Goal: Transaction & Acquisition: Book appointment/travel/reservation

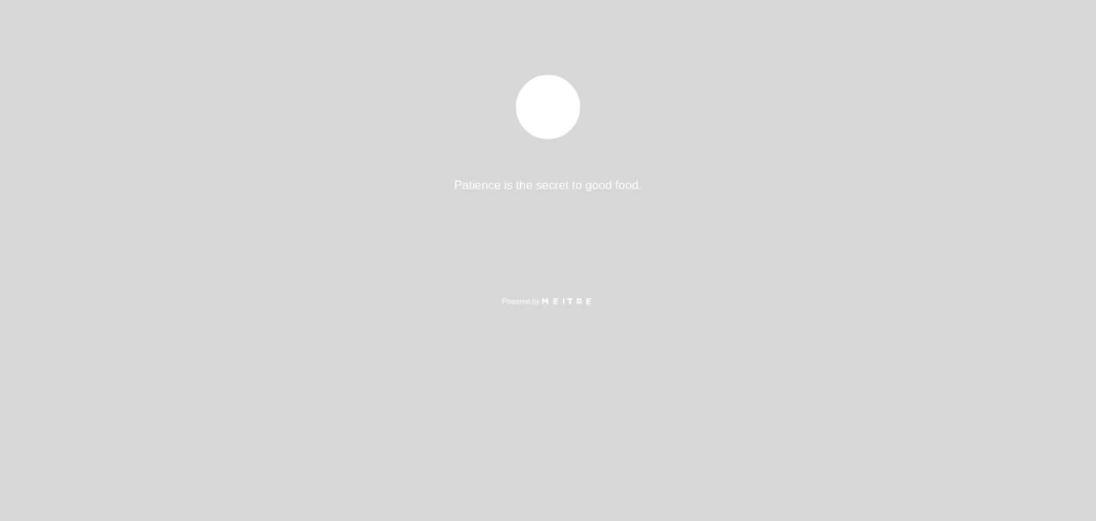
select select "es"
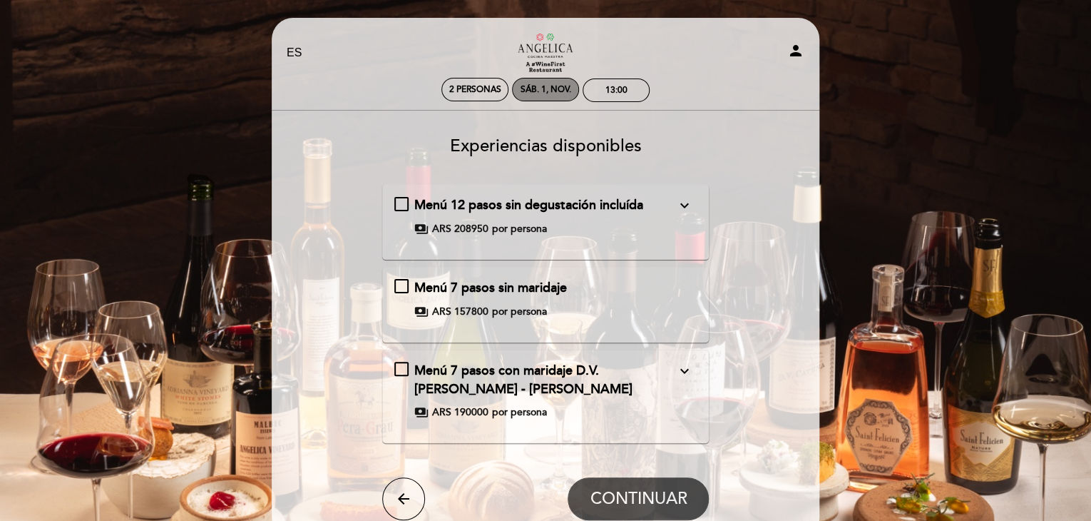
click at [549, 81] on div "sáb. 1, nov." at bounding box center [545, 90] width 67 height 24
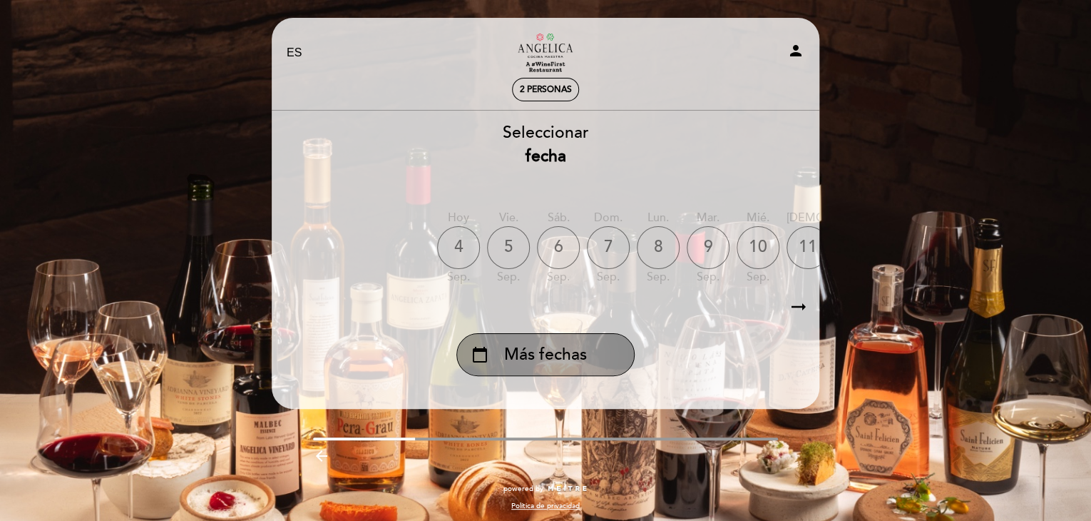
click at [536, 361] on span "Más fechas" at bounding box center [545, 355] width 83 height 24
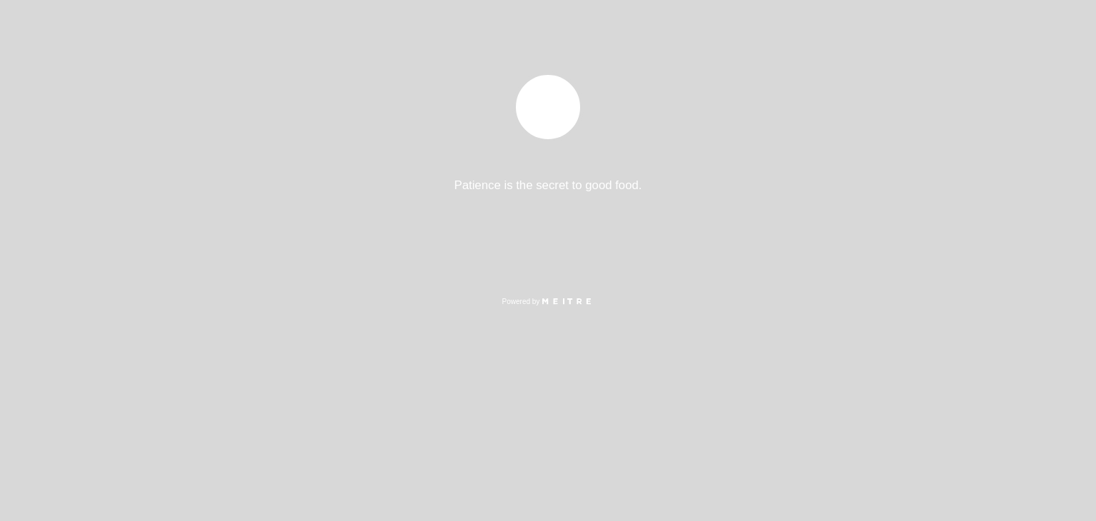
select select "es"
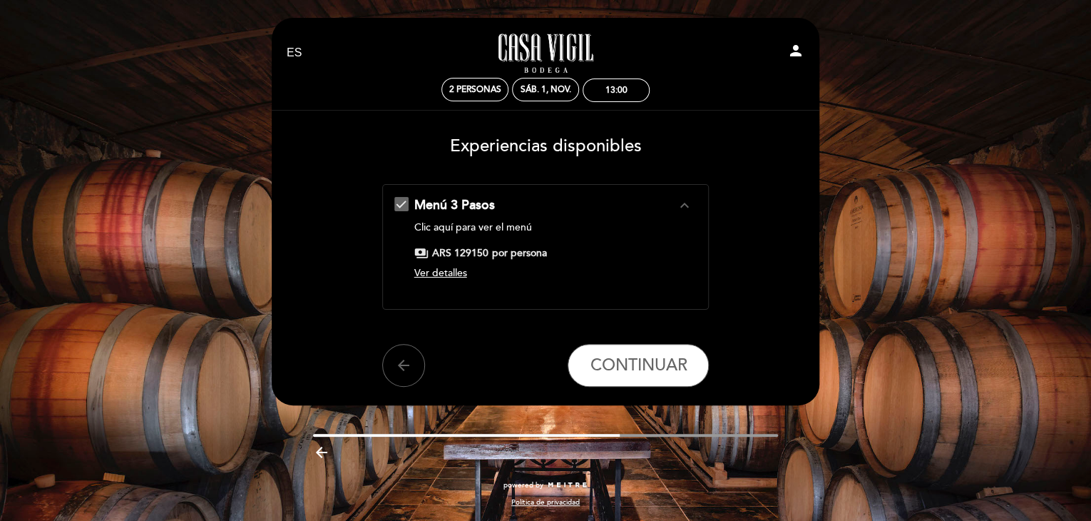
click at [454, 274] on span "Ver detalles" at bounding box center [440, 273] width 53 height 12
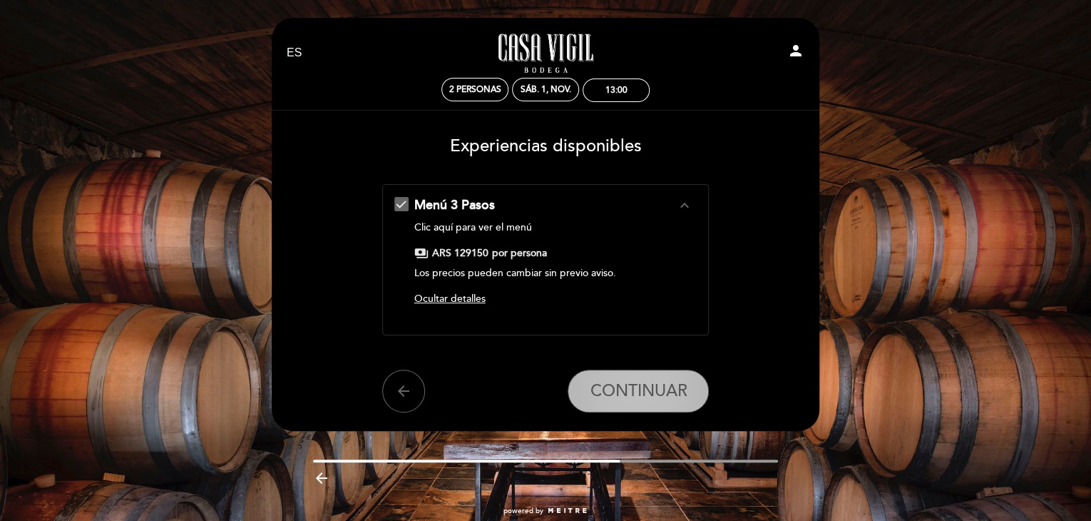
click at [636, 381] on span "CONTINUAR" at bounding box center [638, 391] width 97 height 20
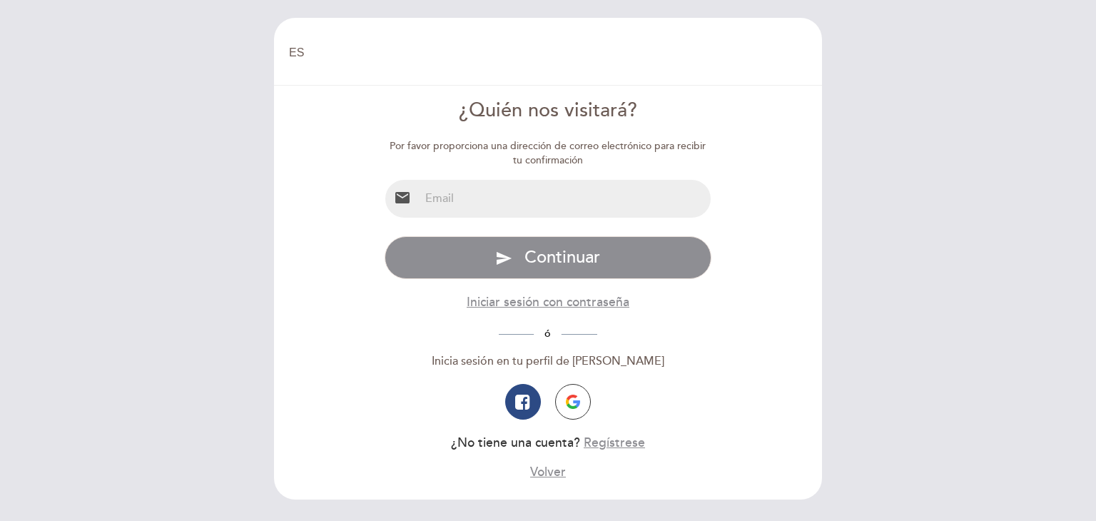
select select "es"
click at [472, 201] on input "email" at bounding box center [565, 199] width 292 height 38
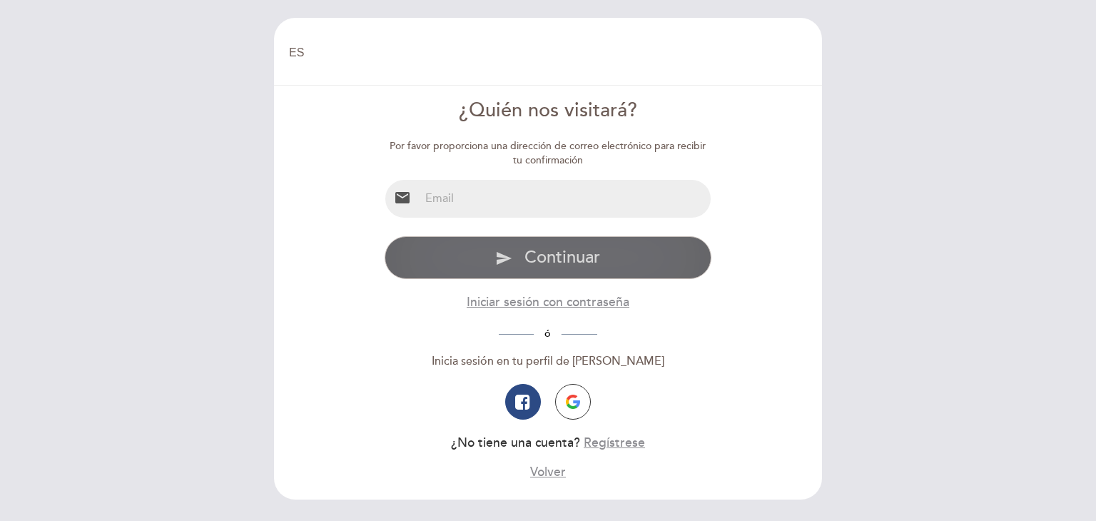
click at [474, 238] on button "send Continuar" at bounding box center [548, 257] width 327 height 43
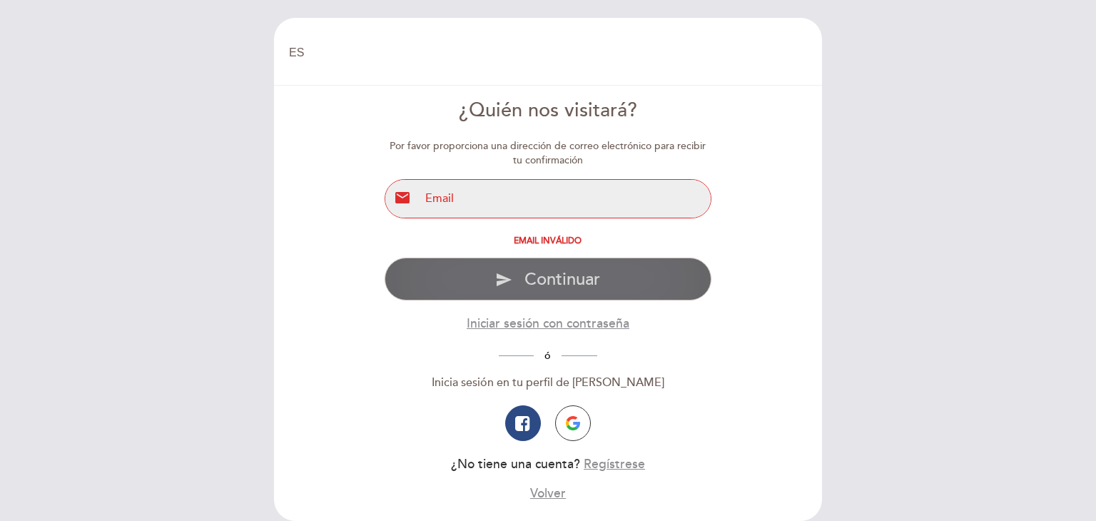
click at [474, 238] on div "Email inválido" at bounding box center [548, 241] width 327 height 10
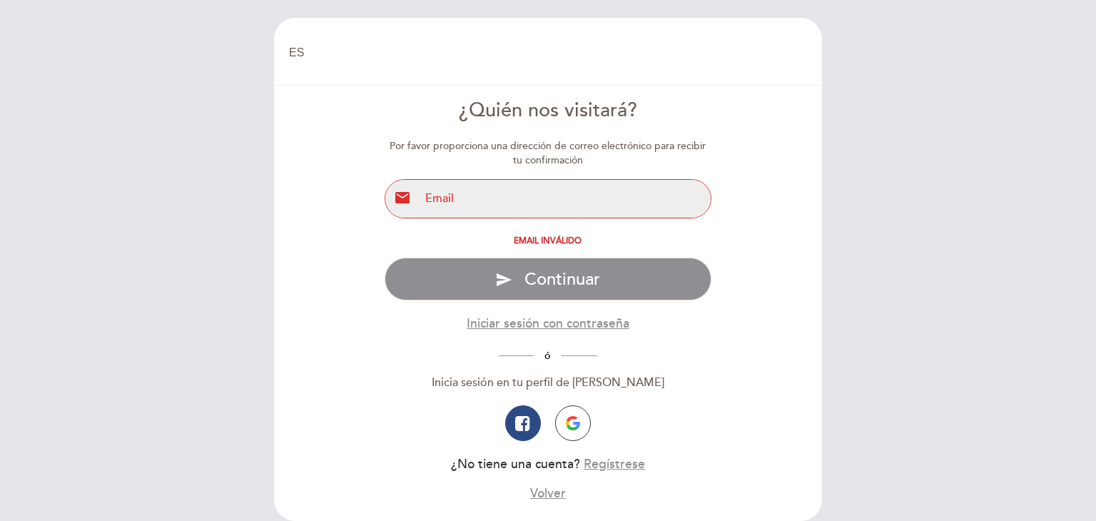
click at [444, 200] on input "email" at bounding box center [565, 199] width 292 height 38
drag, startPoint x: 569, startPoint y: 200, endPoint x: 397, endPoint y: 197, distance: 172.7
click at [397, 197] on div "email vmartineznole@gmail.com" at bounding box center [548, 198] width 327 height 39
click at [424, 198] on input "vmartineznole" at bounding box center [565, 199] width 292 height 38
type input "vmartineznole@gmail.com"
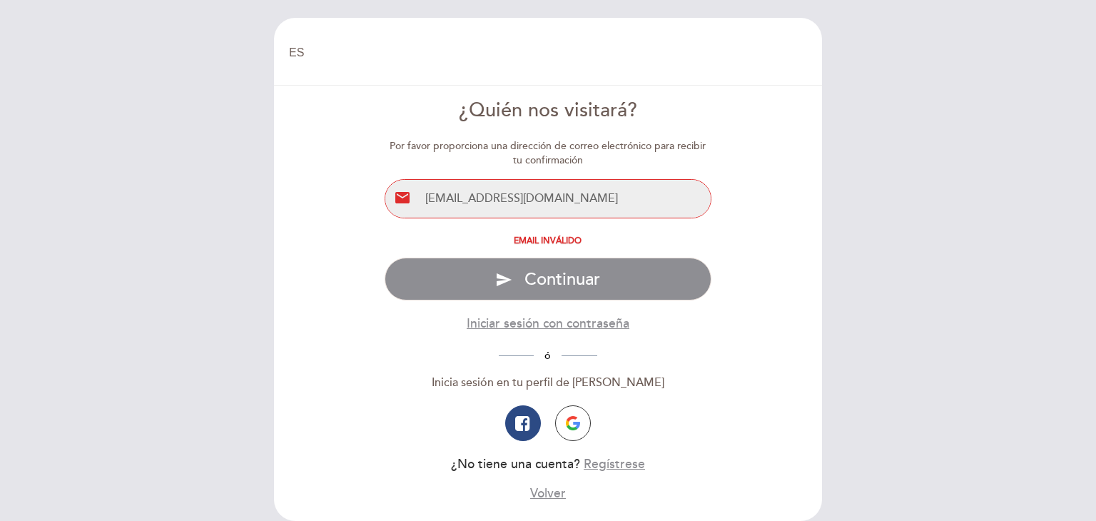
click at [568, 205] on input "vmartineznole@gmail.com" at bounding box center [565, 199] width 292 height 38
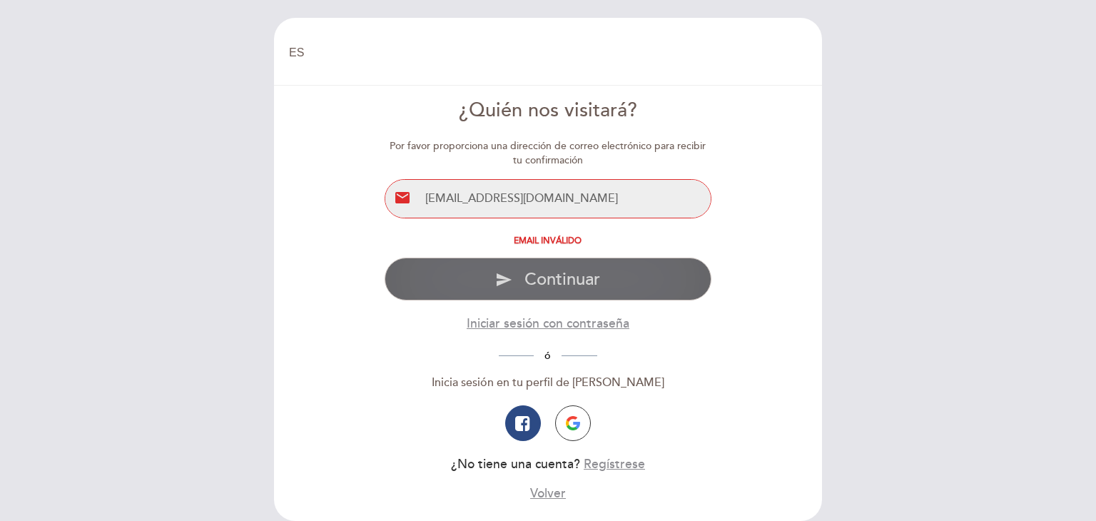
click at [542, 286] on span "Continuar" at bounding box center [562, 279] width 76 height 21
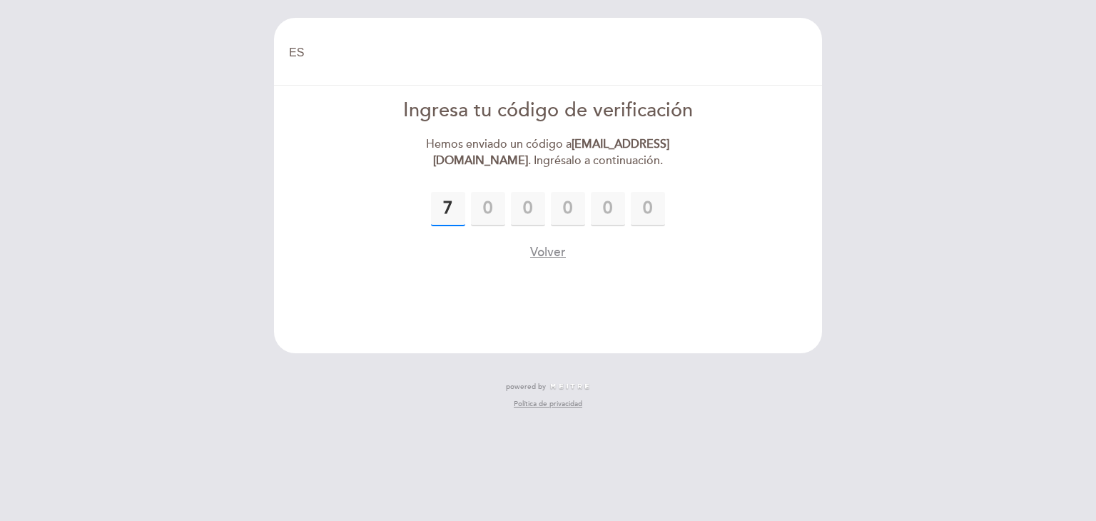
type input "7"
type input "0"
type input "6"
type input "7"
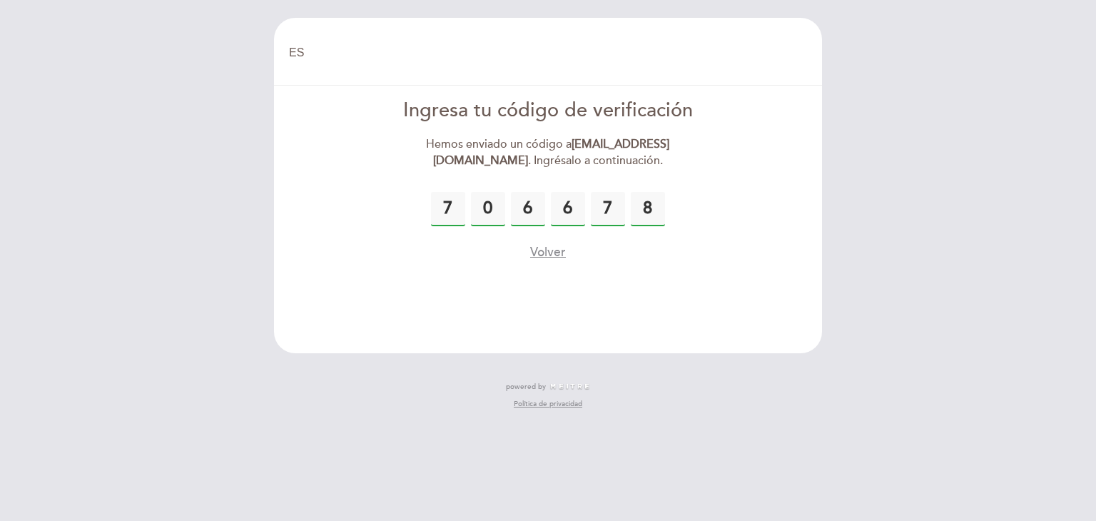
type input "8"
click at [548, 255] on button "Volver" at bounding box center [548, 252] width 36 height 18
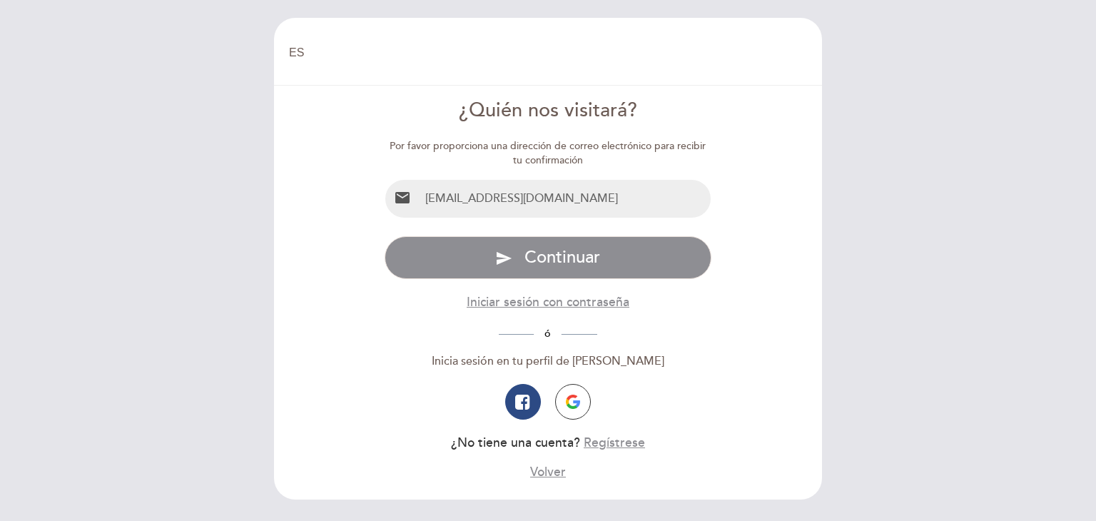
click at [465, 200] on input "vmartineznole@gmail.com" at bounding box center [565, 199] width 292 height 38
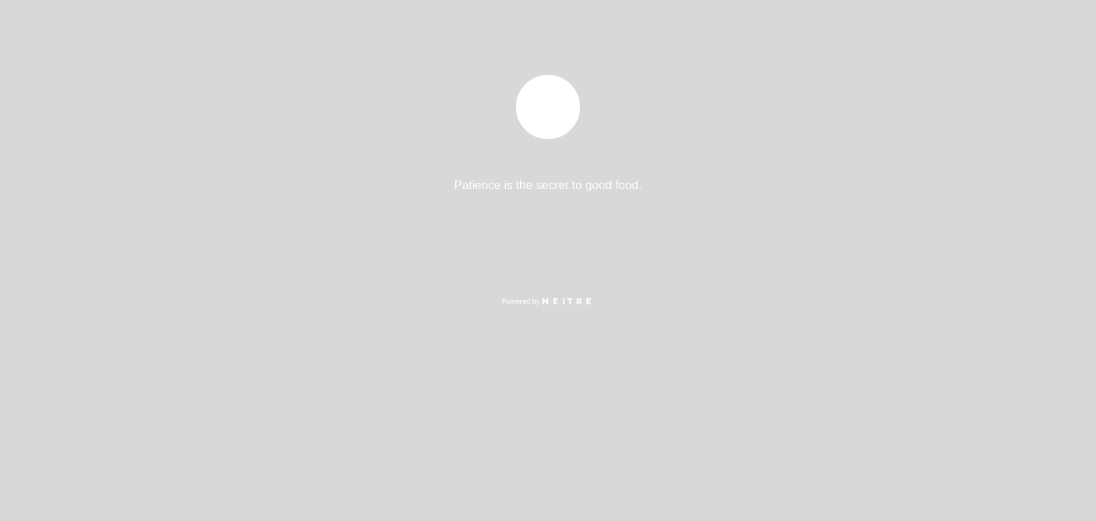
select select "es"
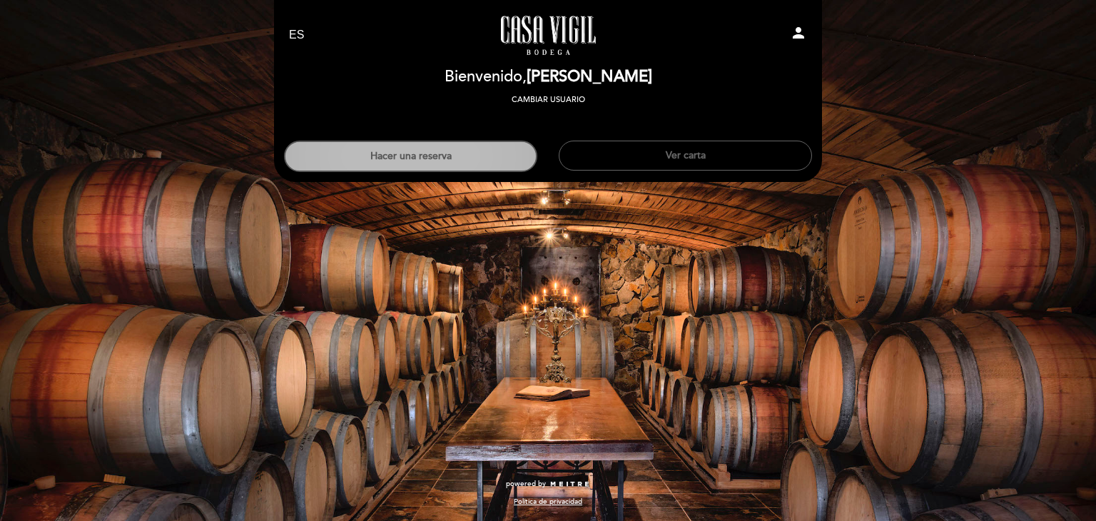
click at [457, 161] on button "Hacer una reserva" at bounding box center [410, 156] width 253 height 31
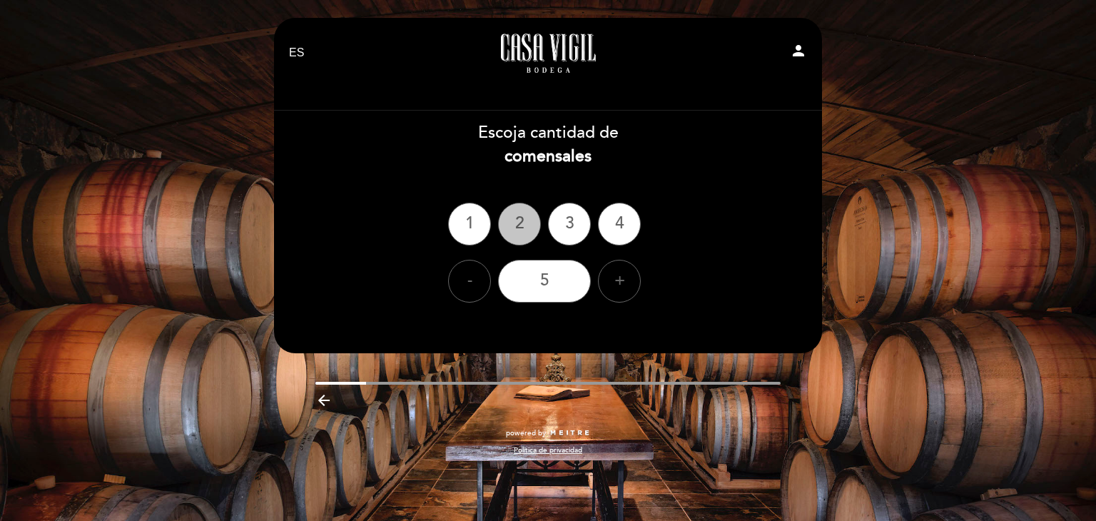
click at [516, 229] on div "2" at bounding box center [519, 224] width 43 height 43
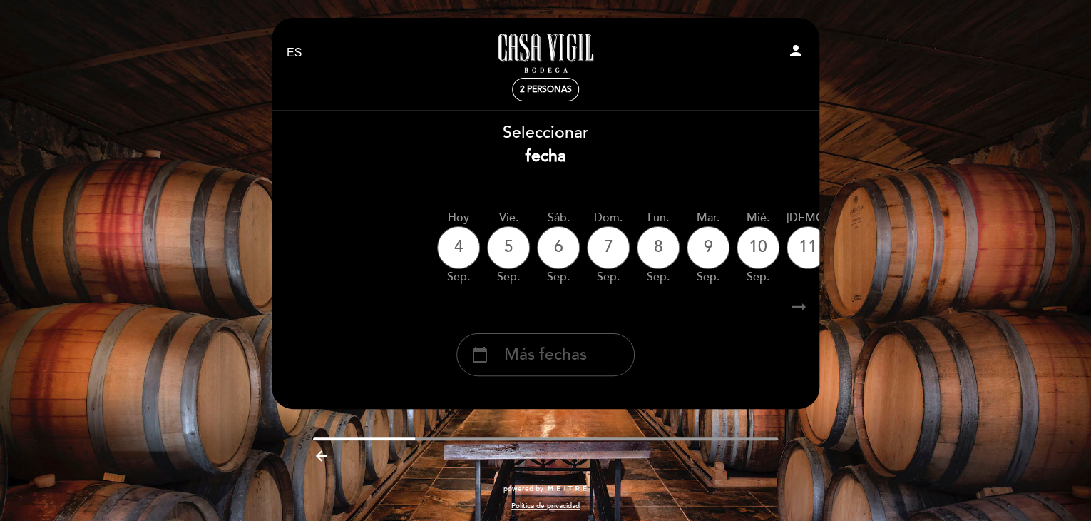
click at [526, 352] on span "Más fechas" at bounding box center [545, 355] width 83 height 24
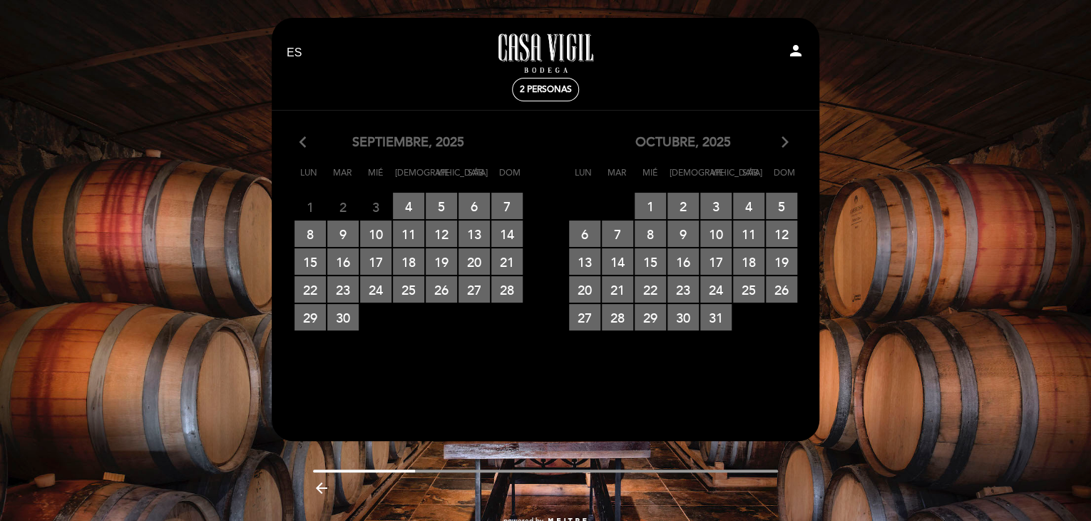
click at [791, 141] on icon "arrow_forward_ios" at bounding box center [785, 142] width 13 height 19
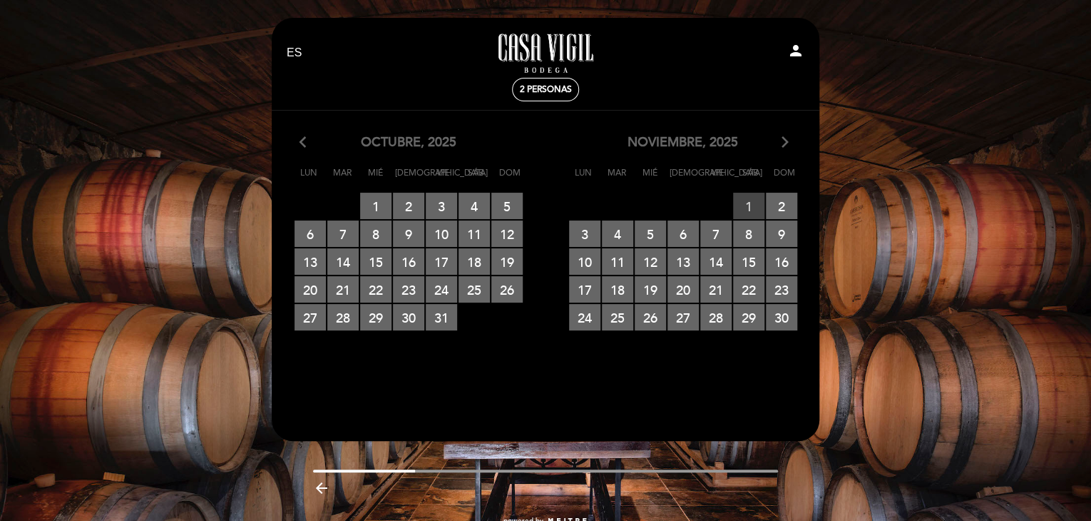
click at [750, 200] on span "1 RESERVAS DISPONIBLES" at bounding box center [748, 206] width 31 height 26
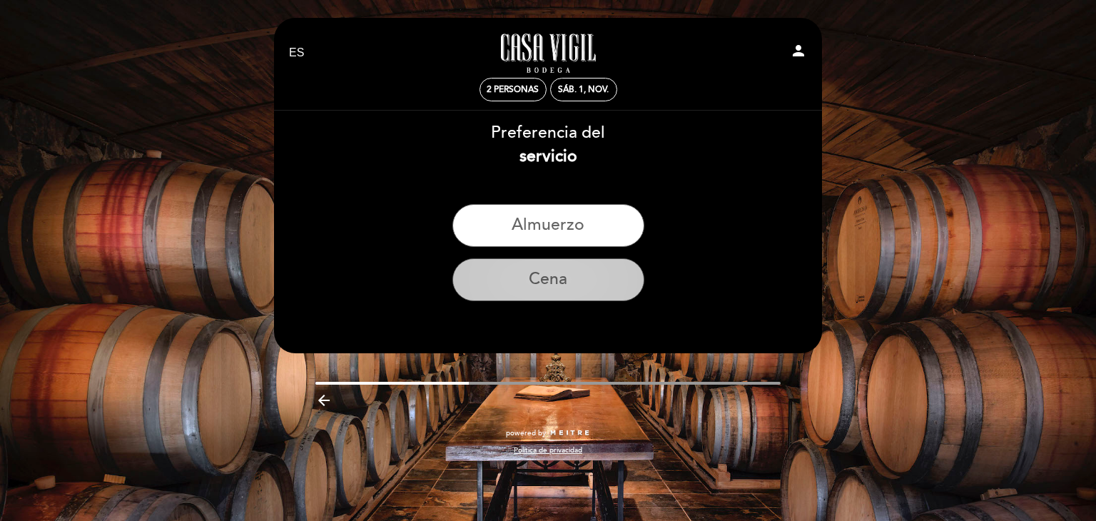
click at [574, 282] on button "Cena" at bounding box center [548, 279] width 192 height 43
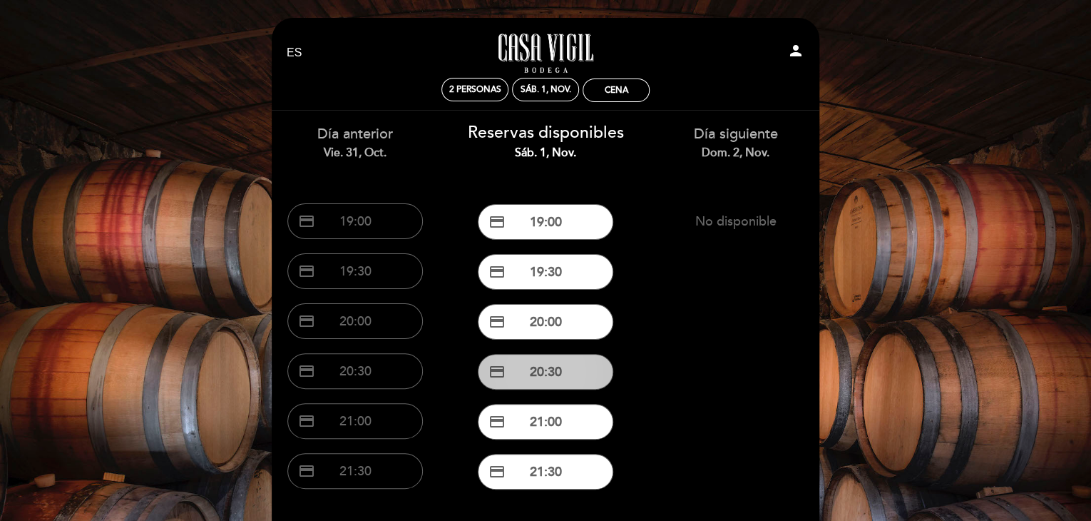
click at [552, 367] on button "credit_card 20:30" at bounding box center [546, 372] width 136 height 36
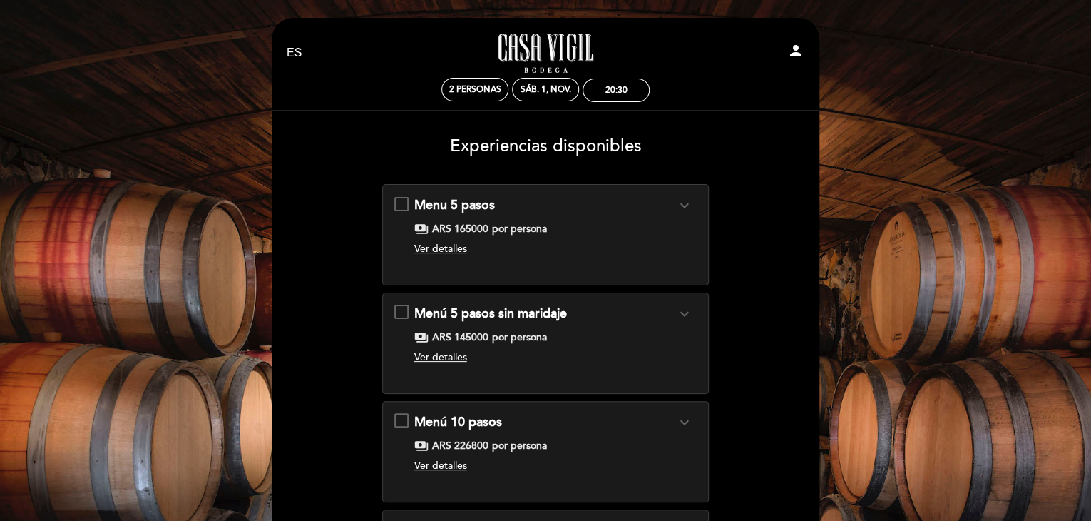
click at [402, 205] on div "Menu 5 pasos expand_more Clic aquí para ver menú. payments ARS 165000 por perso…" at bounding box center [545, 229] width 303 height 66
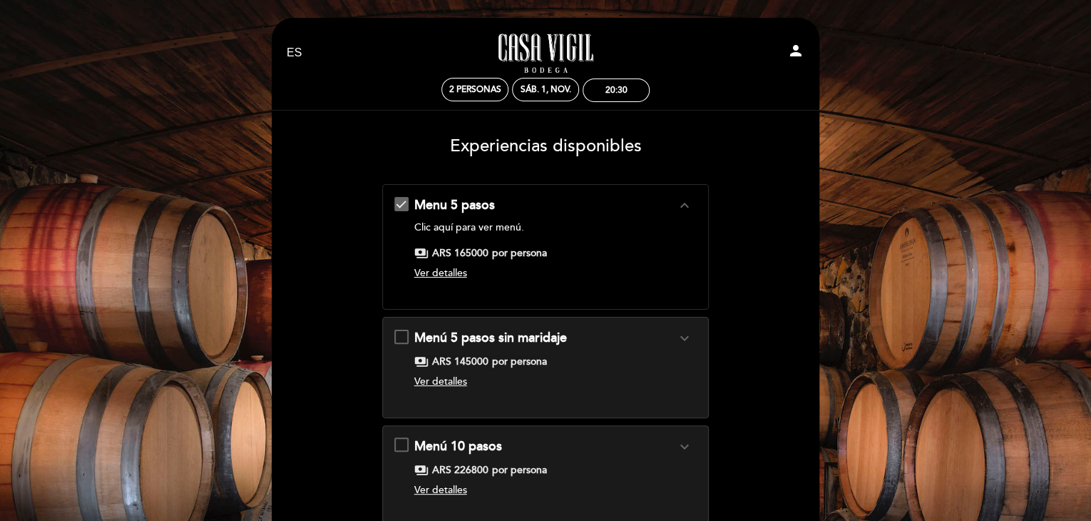
click at [445, 274] on span "Ver detalles" at bounding box center [440, 273] width 53 height 12
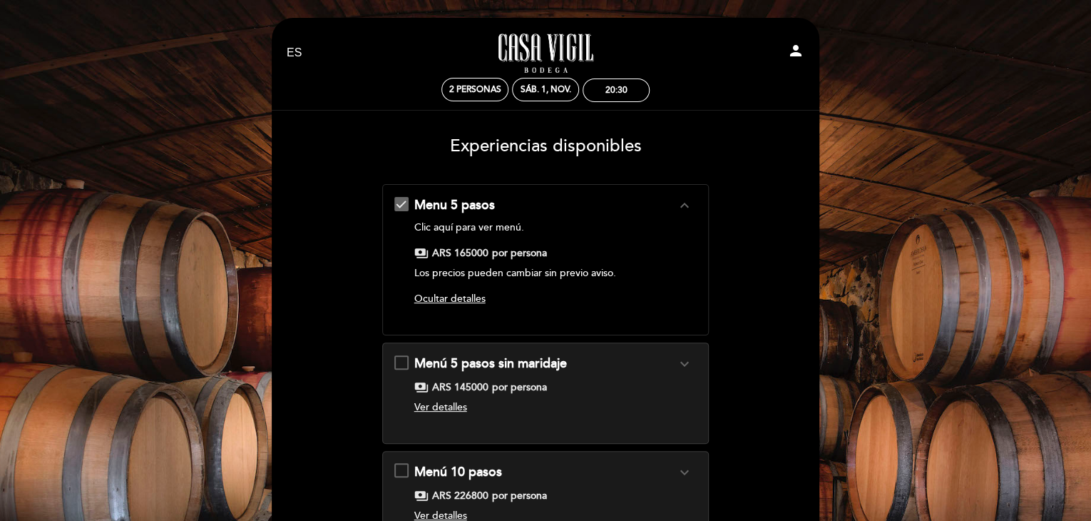
click at [445, 274] on p "Los precios pueden cambiar sin previo aviso." at bounding box center [545, 273] width 262 height 14
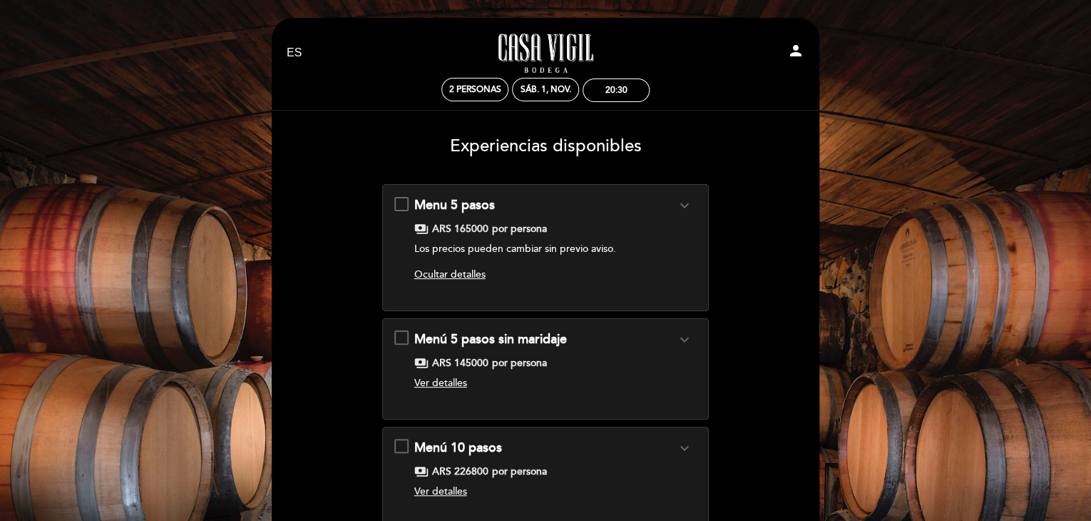
click at [447, 275] on span "Ocultar detalles" at bounding box center [449, 274] width 71 height 12
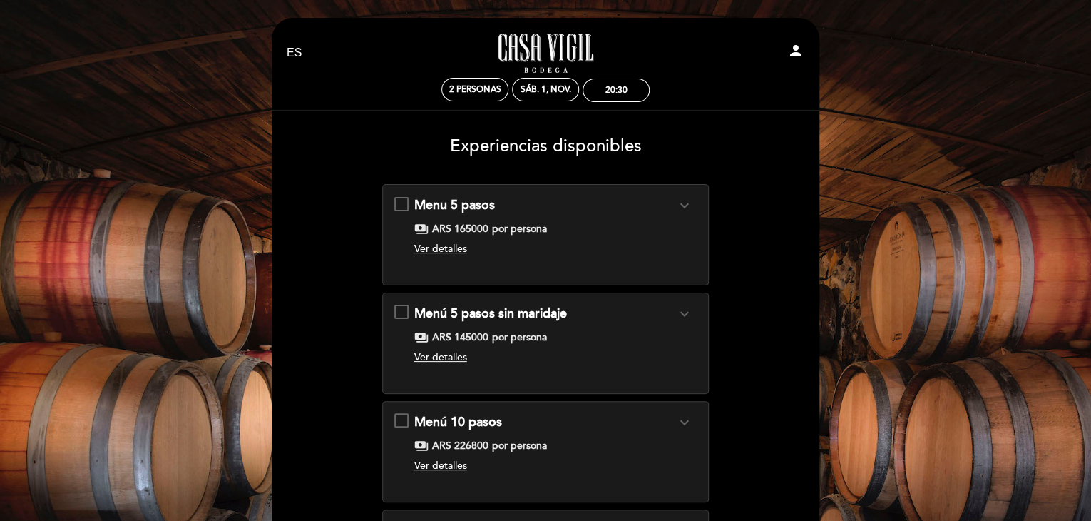
click at [441, 249] on span "Ver detalles" at bounding box center [440, 249] width 53 height 12
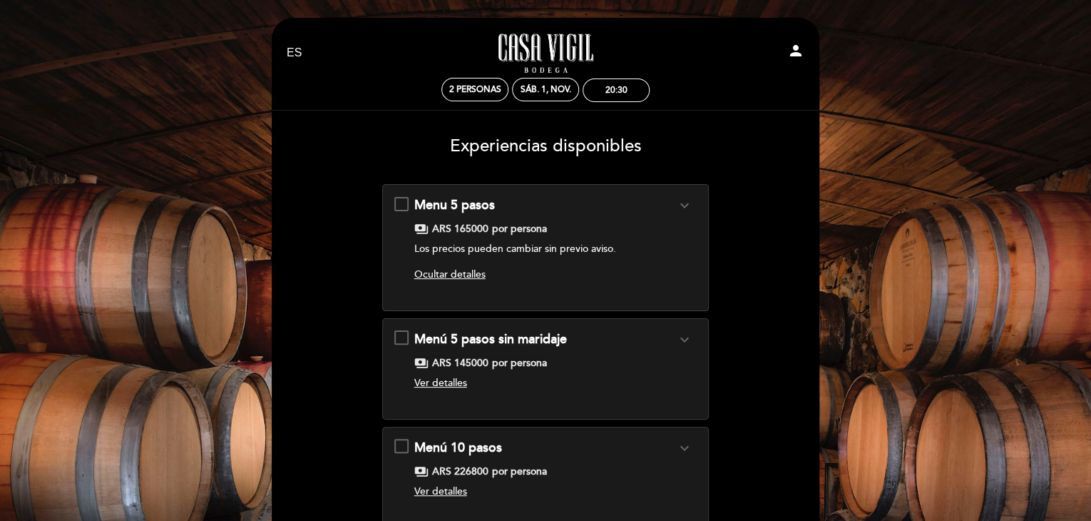
click at [399, 201] on div "Menu 5 pasos expand_more Clic aquí para ver menú. payments ARS 165000 por perso…" at bounding box center [545, 241] width 303 height 91
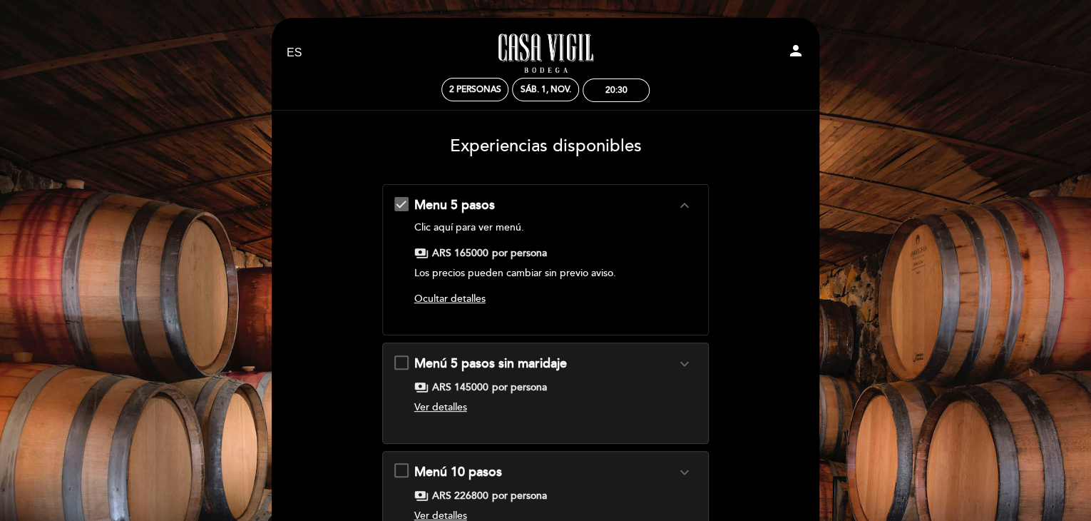
click at [475, 225] on link "Clic aquí para ver menú." at bounding box center [469, 227] width 110 height 12
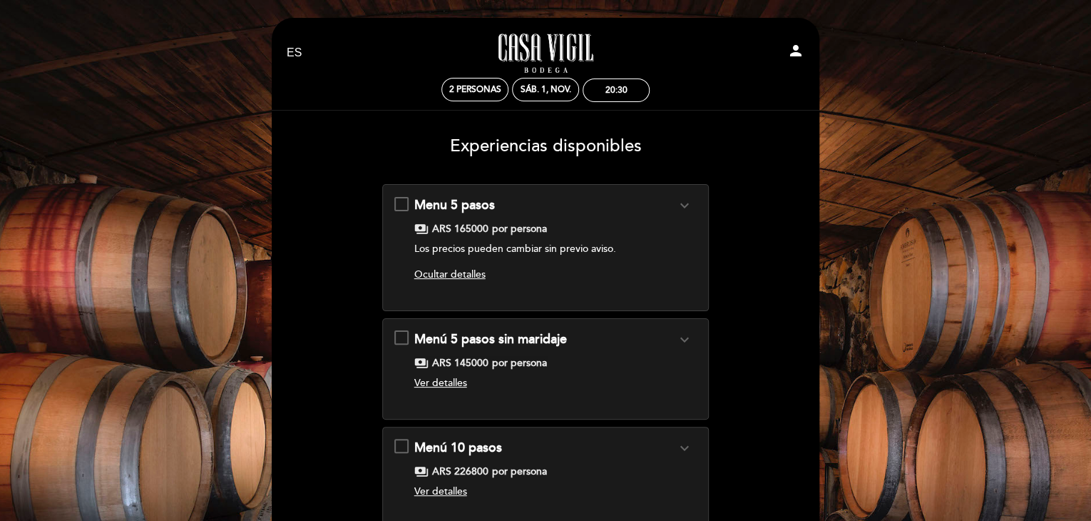
click at [405, 444] on div "Menú 10 pasos expand_more Clic aquí para ver el menú payments ARS 226800 por pe…" at bounding box center [545, 472] width 303 height 66
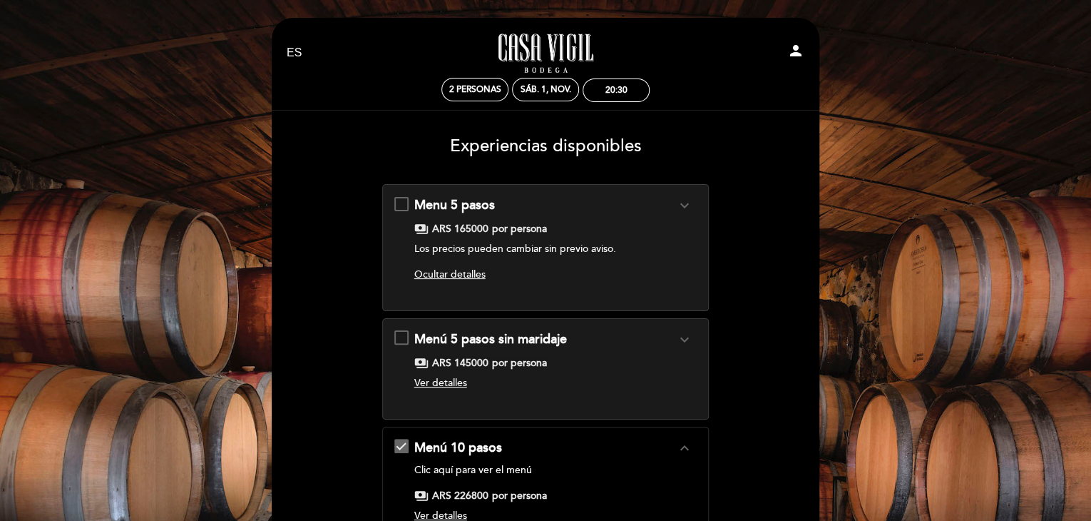
click at [500, 469] on link "Clic aquí para ver el menú" at bounding box center [473, 470] width 118 height 12
